Goal: Task Accomplishment & Management: Use online tool/utility

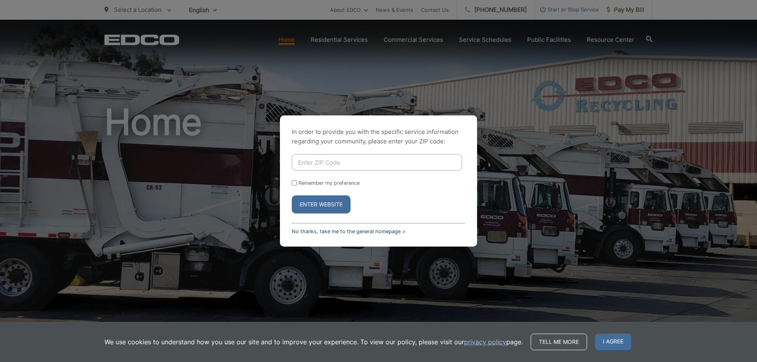
click at [312, 234] on link "No thanks, take me to the general homepage >" at bounding box center [349, 232] width 114 height 6
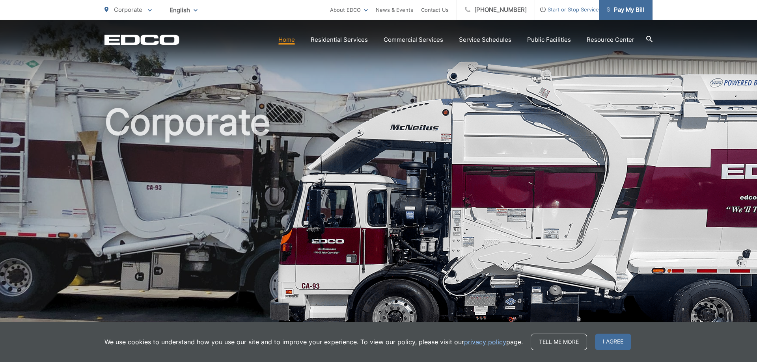
click at [637, 11] on span "Pay My Bill" at bounding box center [625, 9] width 37 height 9
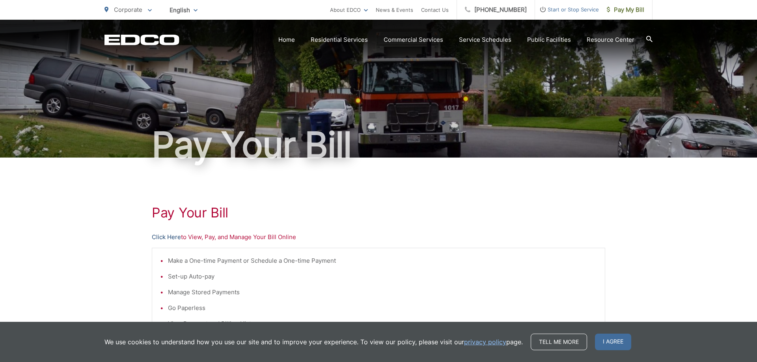
click at [175, 238] on link "Click Here" at bounding box center [166, 237] width 29 height 9
